Goal: Task Accomplishment & Management: Use online tool/utility

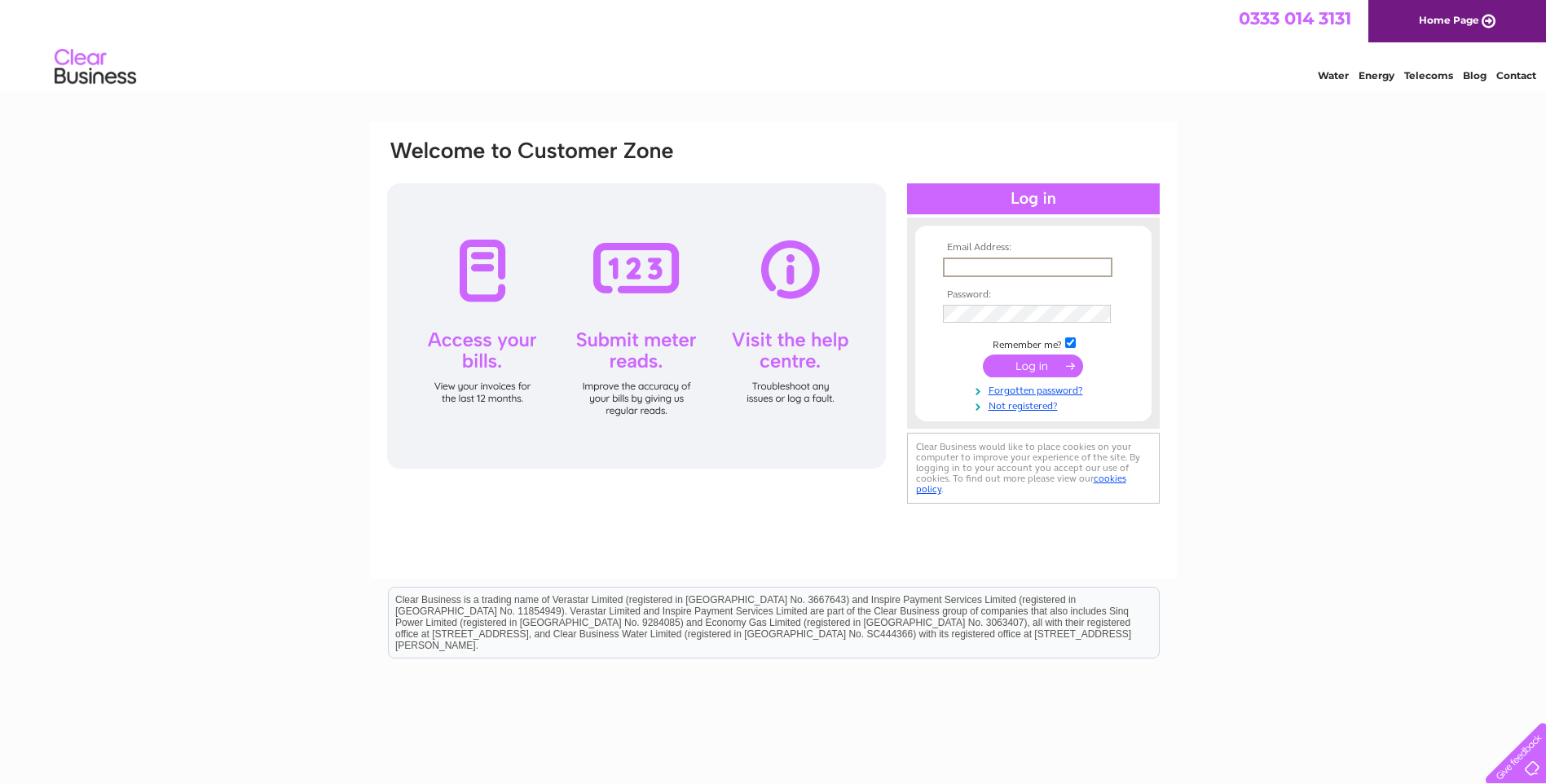
click at [1015, 262] on input "text" at bounding box center [1027, 267] width 169 height 20
type input "[PERSON_NAME][EMAIL_ADDRESS][DOMAIN_NAME]"
click at [983, 354] on input "submit" at bounding box center [1033, 366] width 100 height 23
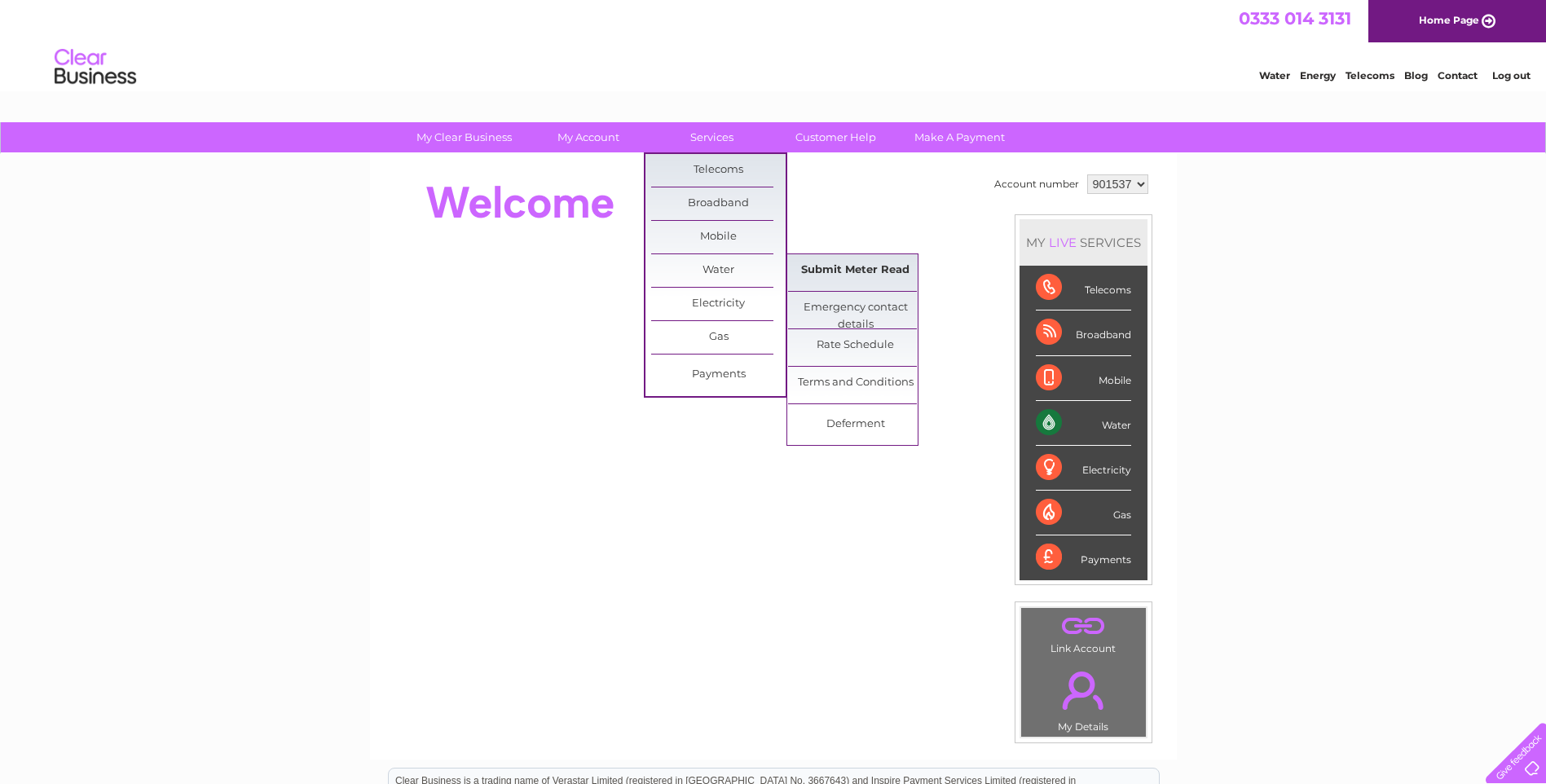
click at [887, 265] on link "Submit Meter Read" at bounding box center [856, 270] width 135 height 33
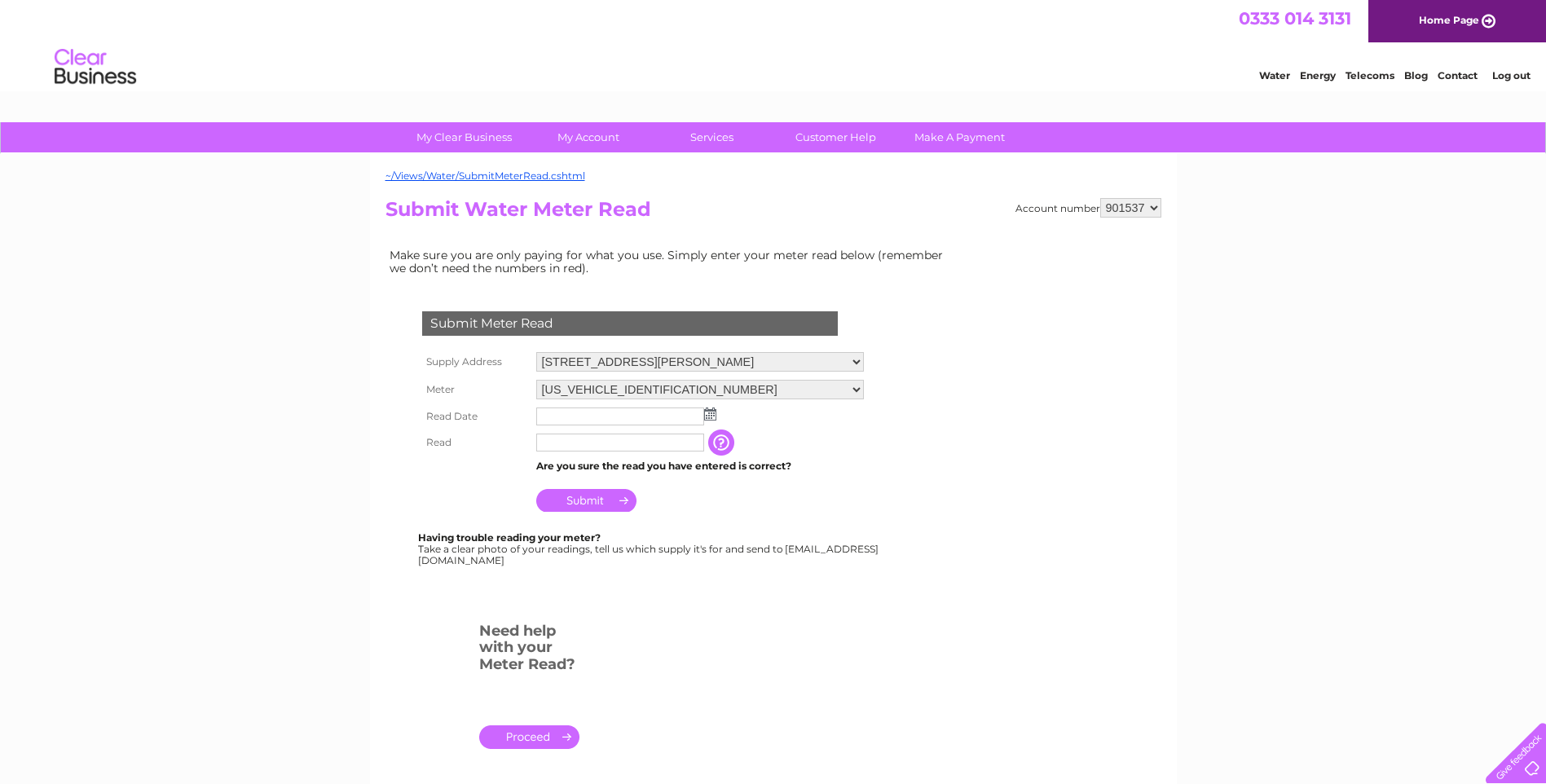
click at [710, 411] on img at bounding box center [710, 414] width 12 height 13
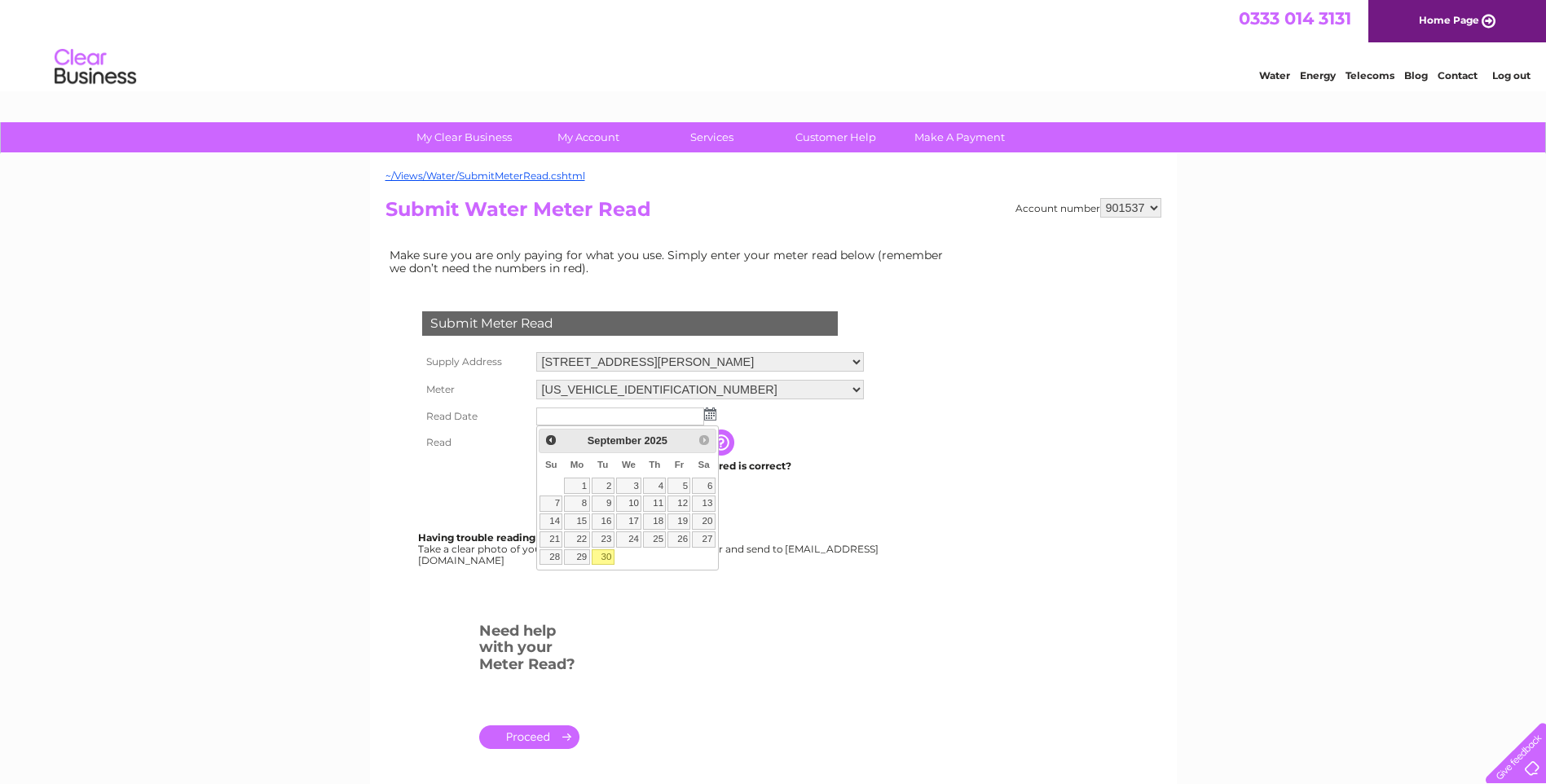
click at [609, 556] on link "30" at bounding box center [603, 557] width 23 height 16
type input "2025/09/30"
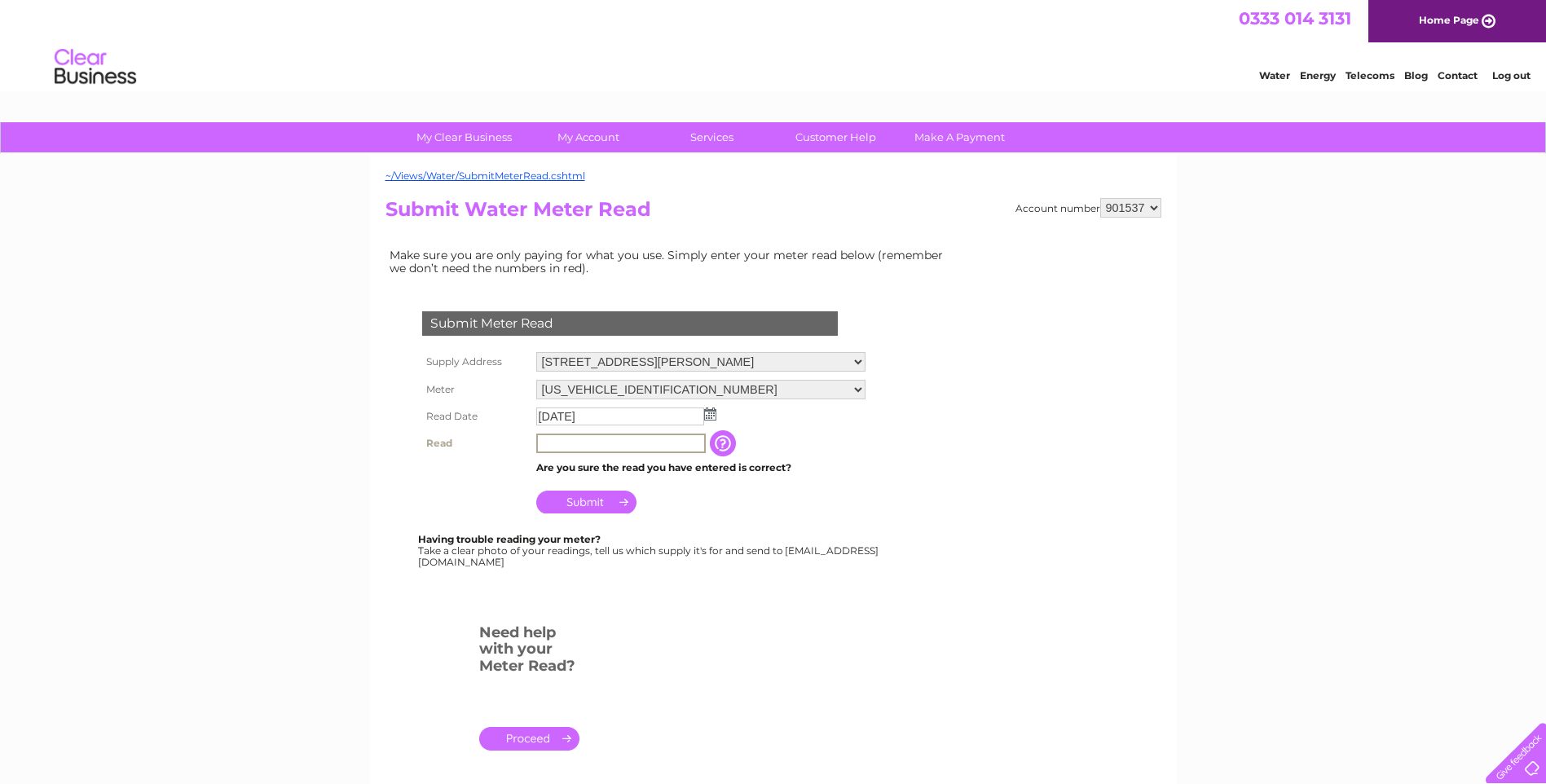
click at [600, 441] on input "text" at bounding box center [621, 443] width 169 height 20
type input "91739"
click at [595, 499] on input "Submit" at bounding box center [586, 500] width 100 height 23
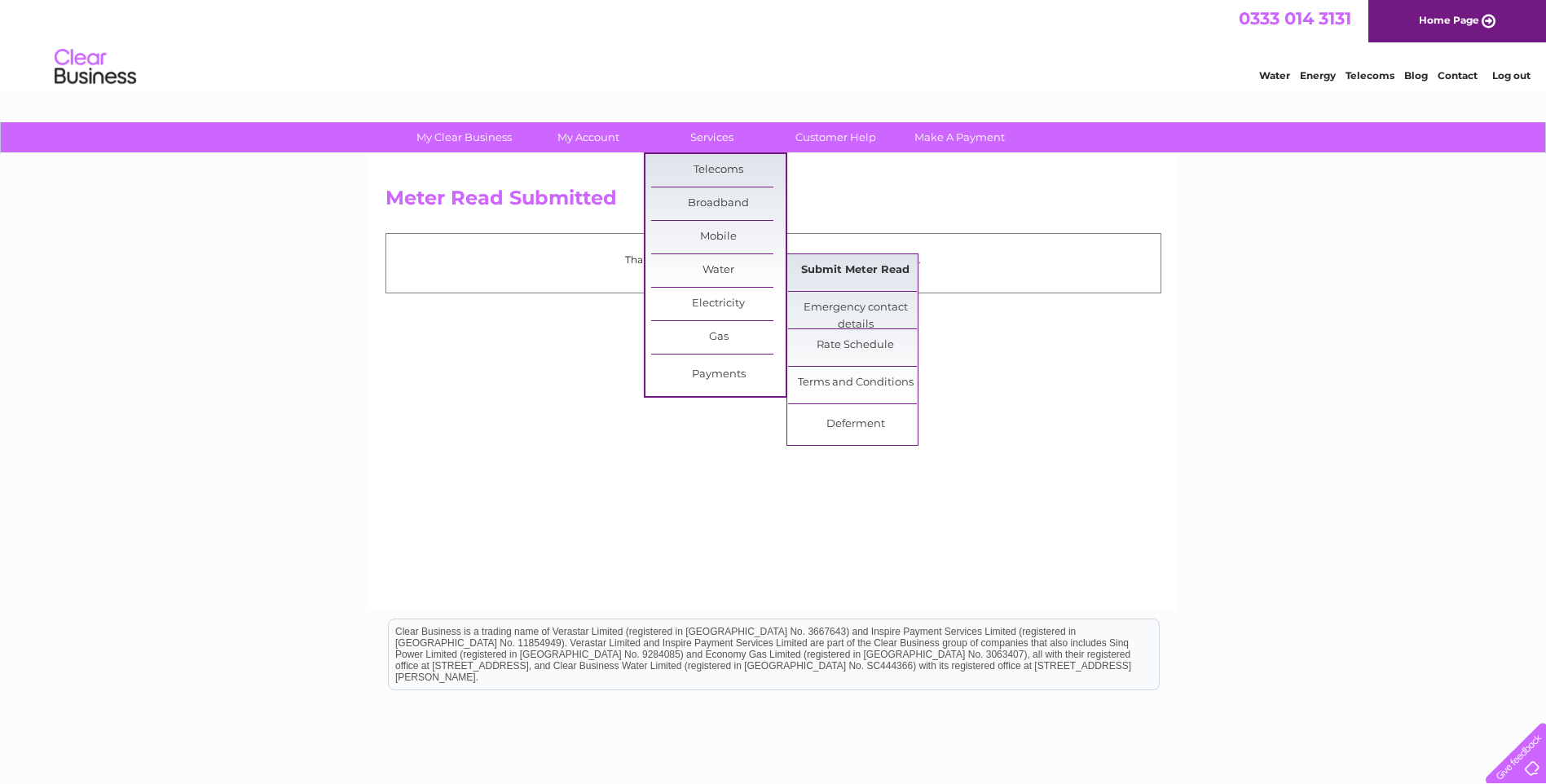
click at [839, 261] on link "Submit Meter Read" at bounding box center [856, 270] width 135 height 33
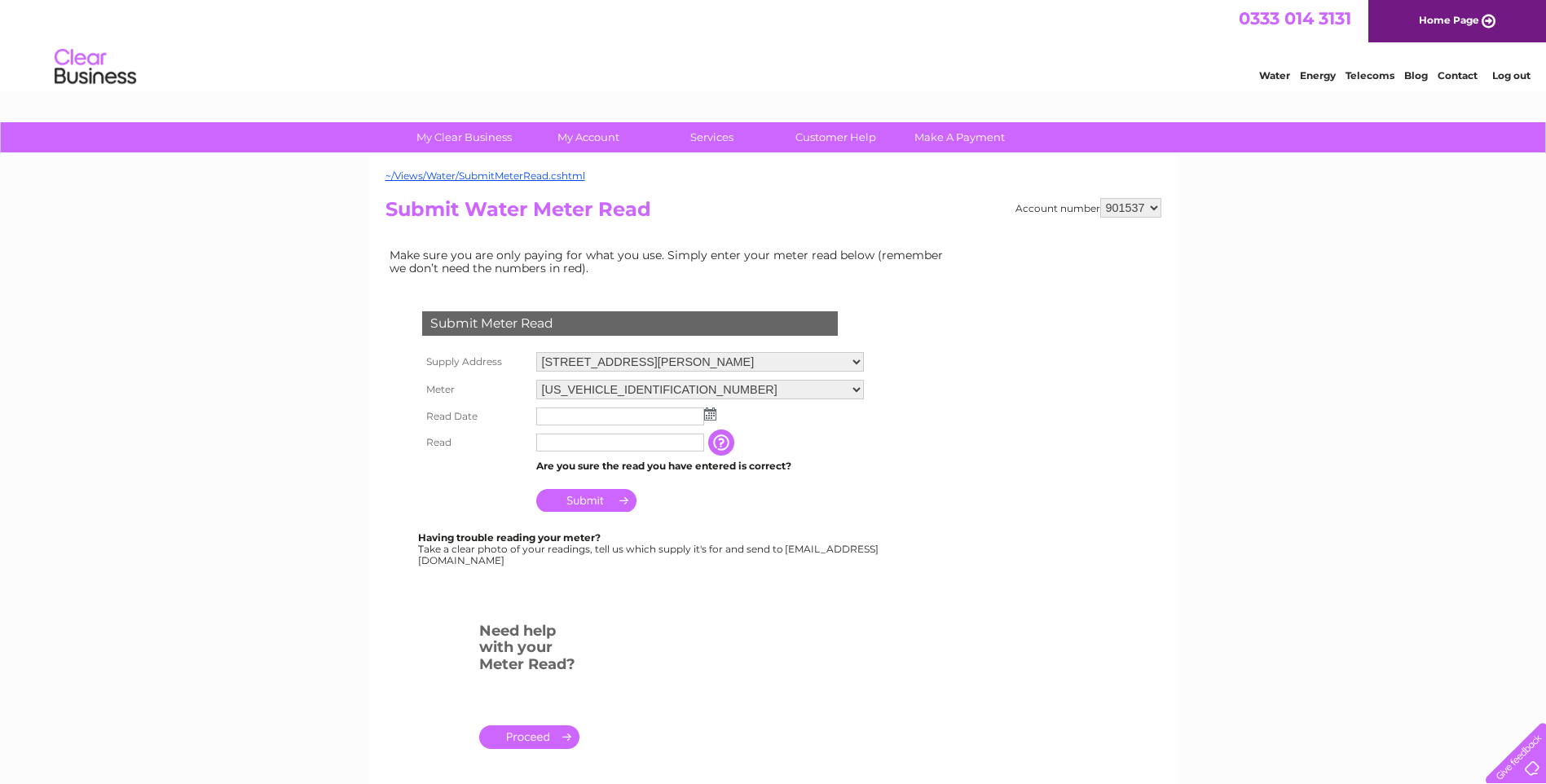
drag, startPoint x: 866, startPoint y: 390, endPoint x: 855, endPoint y: 400, distance: 14.9
click at [864, 390] on select "06ELSTER12M042606 06ELSTER16M120904" at bounding box center [699, 390] width 328 height 20
select select "382206"
click at [536, 380] on select "06ELSTER12M042606 06ELSTER16M120904" at bounding box center [699, 390] width 328 height 21
click at [715, 417] on img at bounding box center [710, 414] width 12 height 13
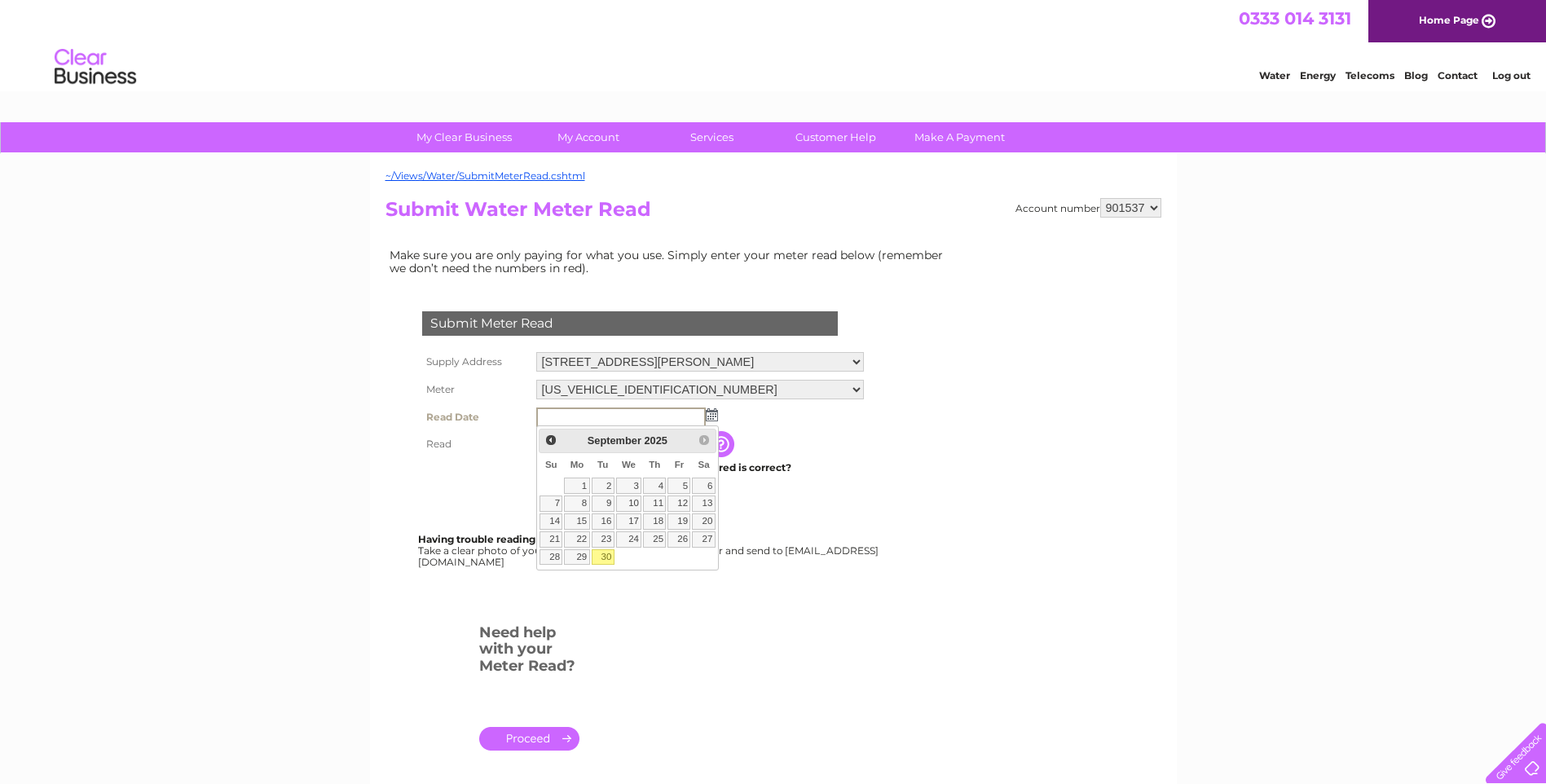
click at [609, 551] on link "30" at bounding box center [603, 557] width 23 height 16
type input "[DATE]"
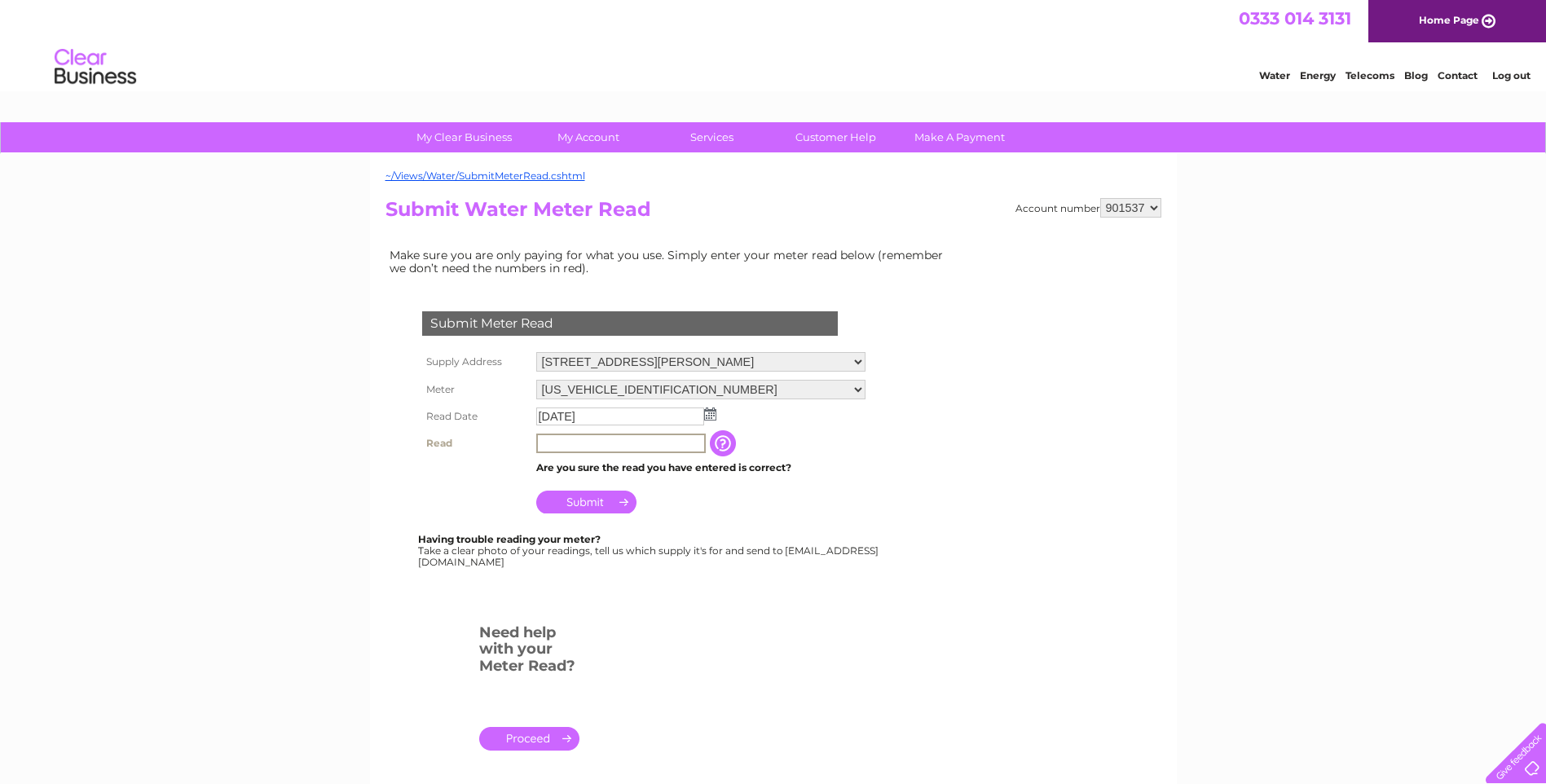
click at [584, 446] on input "text" at bounding box center [621, 443] width 169 height 20
type input "86720"
click at [587, 504] on input "Submit" at bounding box center [586, 502] width 100 height 23
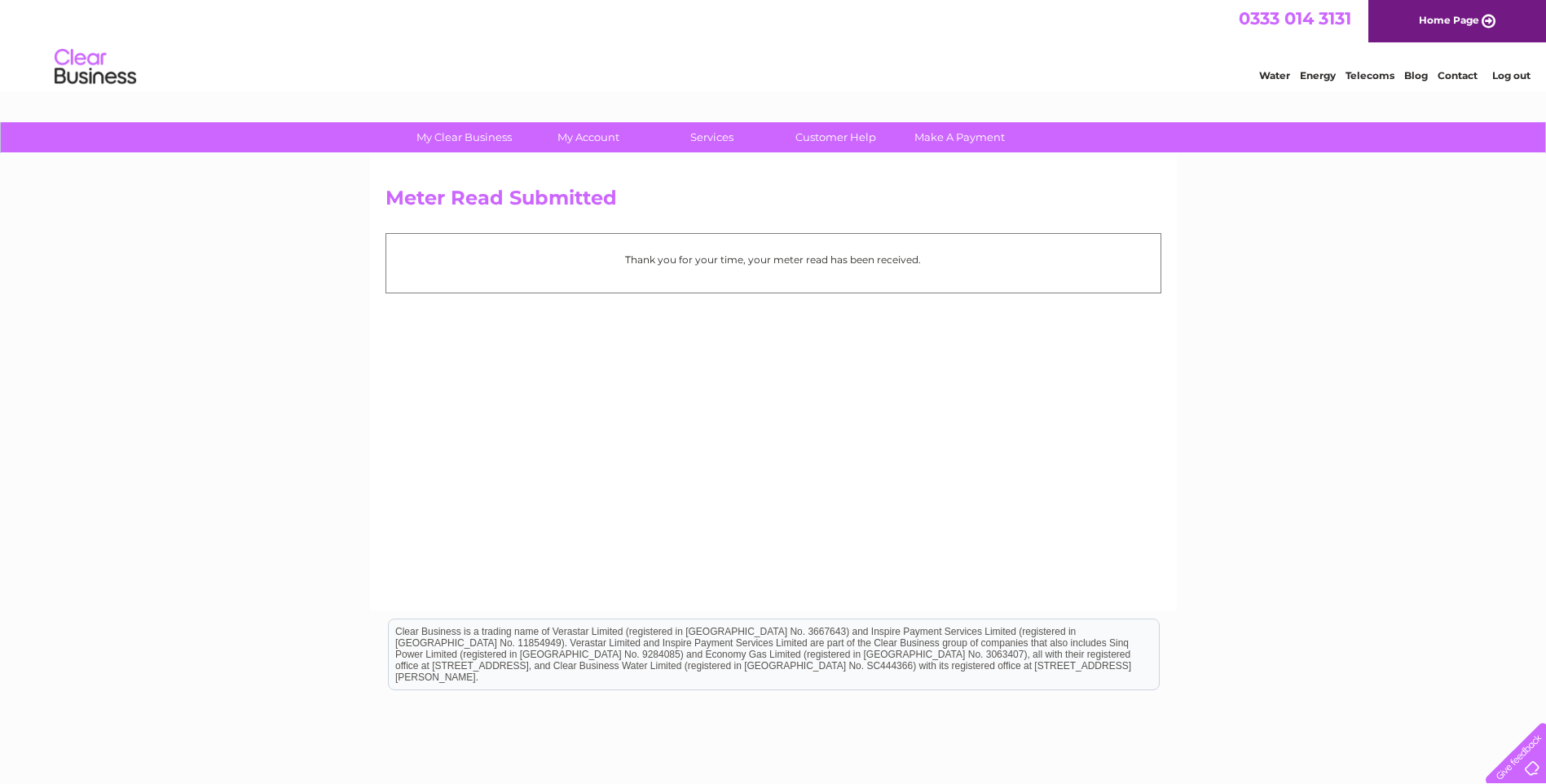
drag, startPoint x: 1517, startPoint y: 73, endPoint x: 1509, endPoint y: 77, distance: 8.9
click at [1517, 73] on link "Log out" at bounding box center [1511, 75] width 39 height 12
